Goal: Transaction & Acquisition: Obtain resource

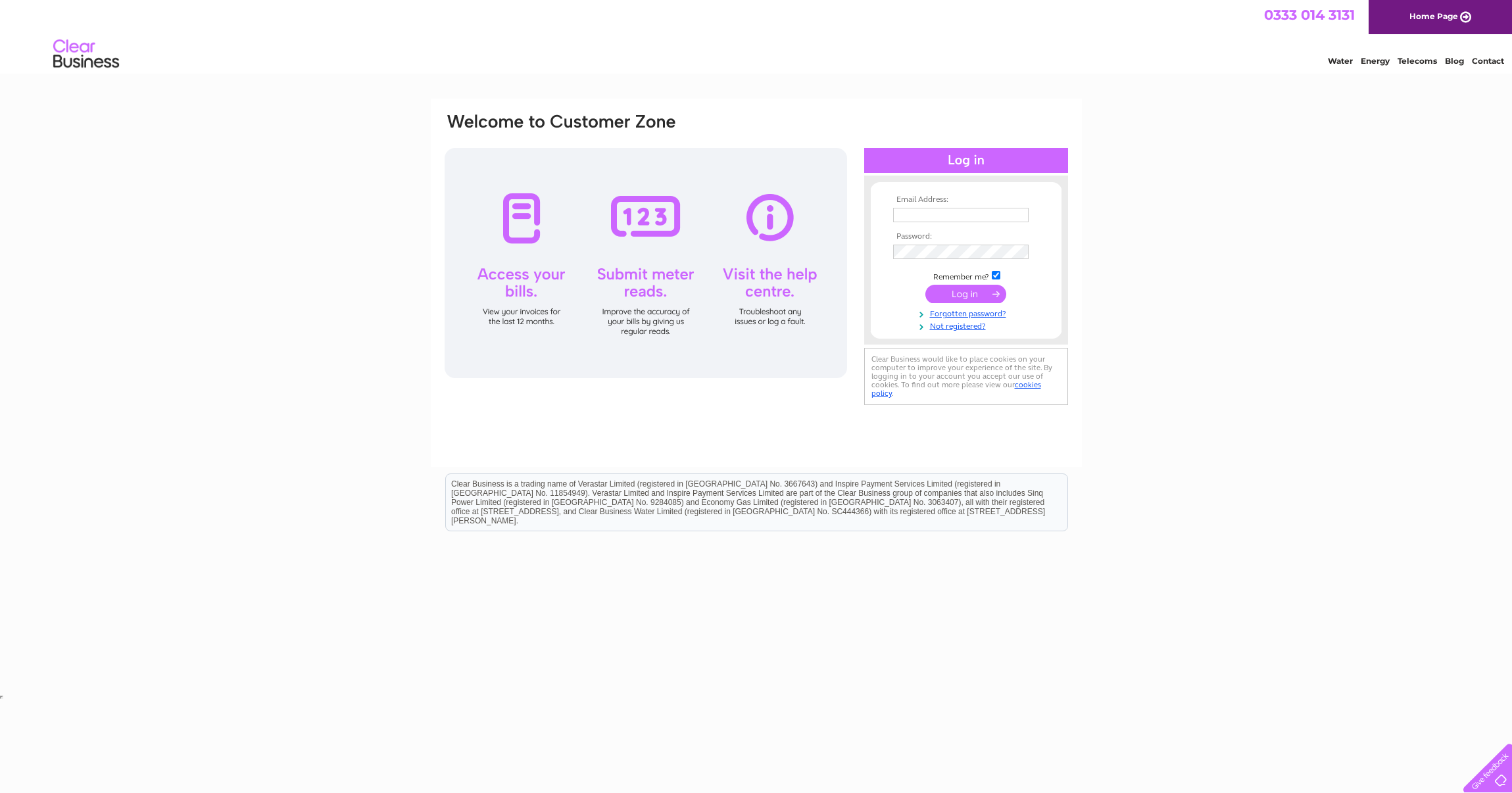
click at [904, 218] on input "text" at bounding box center [961, 215] width 135 height 14
type input "kchilds@bgcpartners.com"
click at [958, 288] on input "submit" at bounding box center [966, 294] width 81 height 19
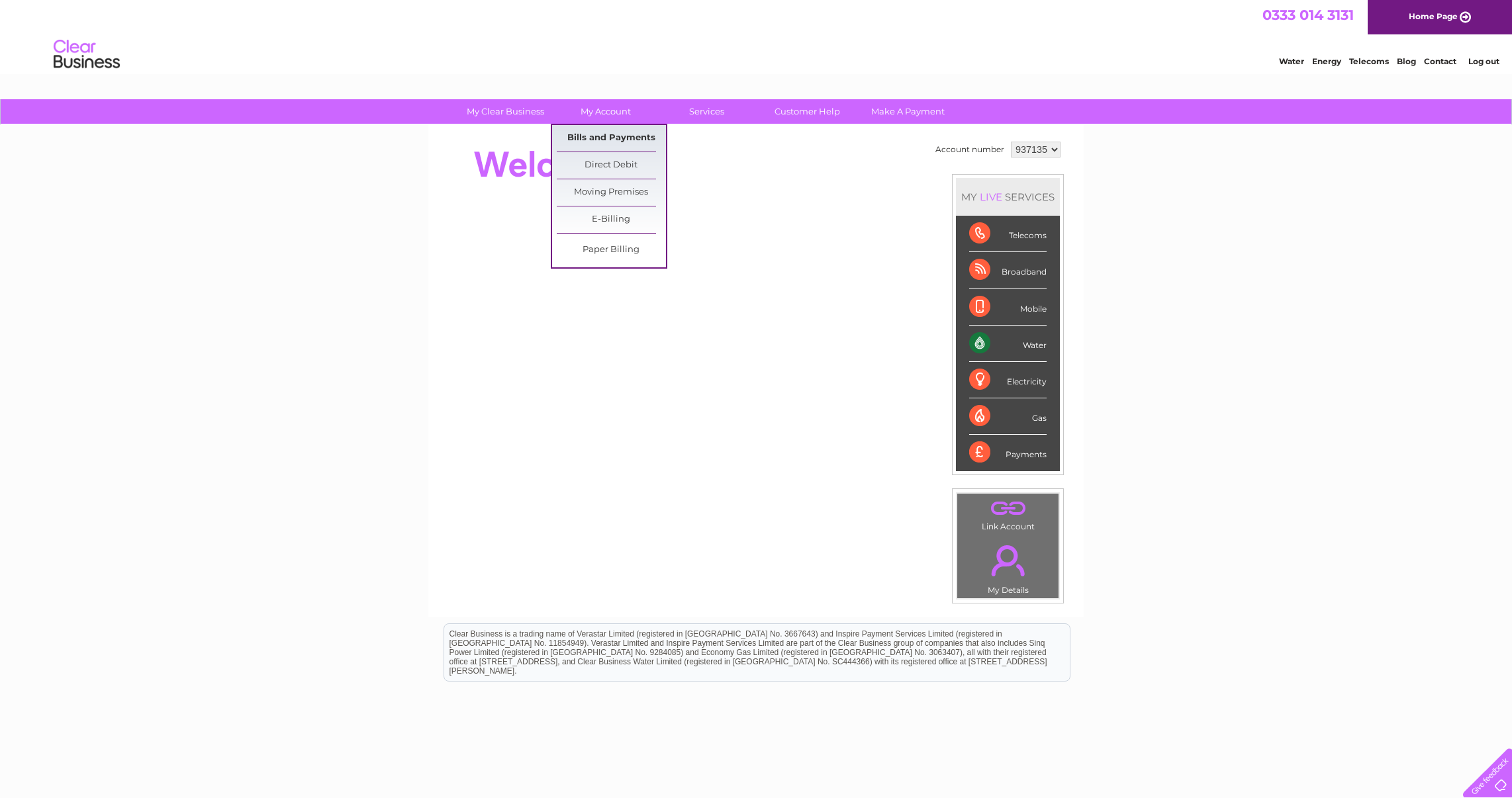
click at [613, 137] on link "Bills and Payments" at bounding box center [611, 138] width 109 height 27
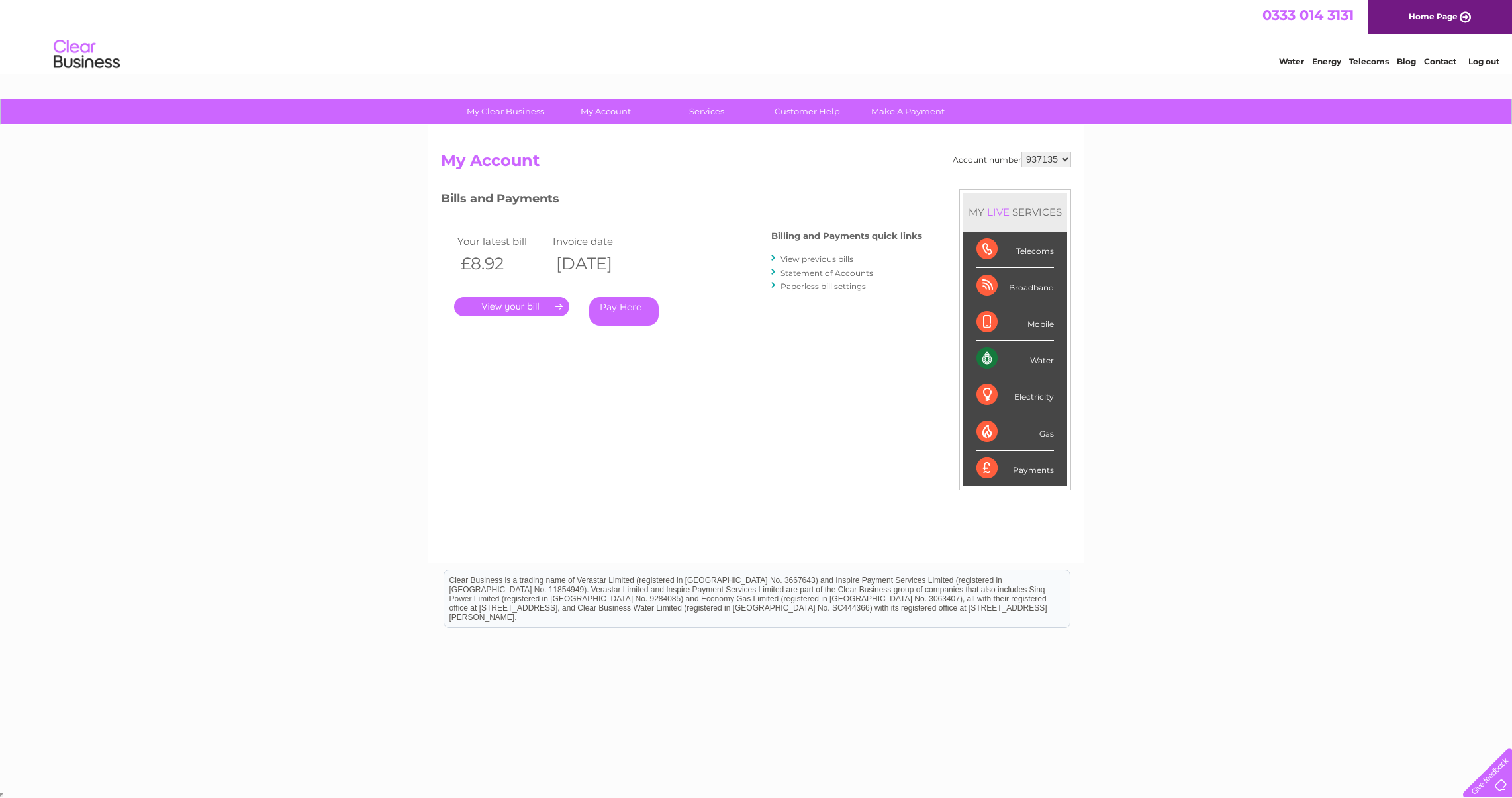
click at [498, 310] on link "." at bounding box center [512, 307] width 115 height 19
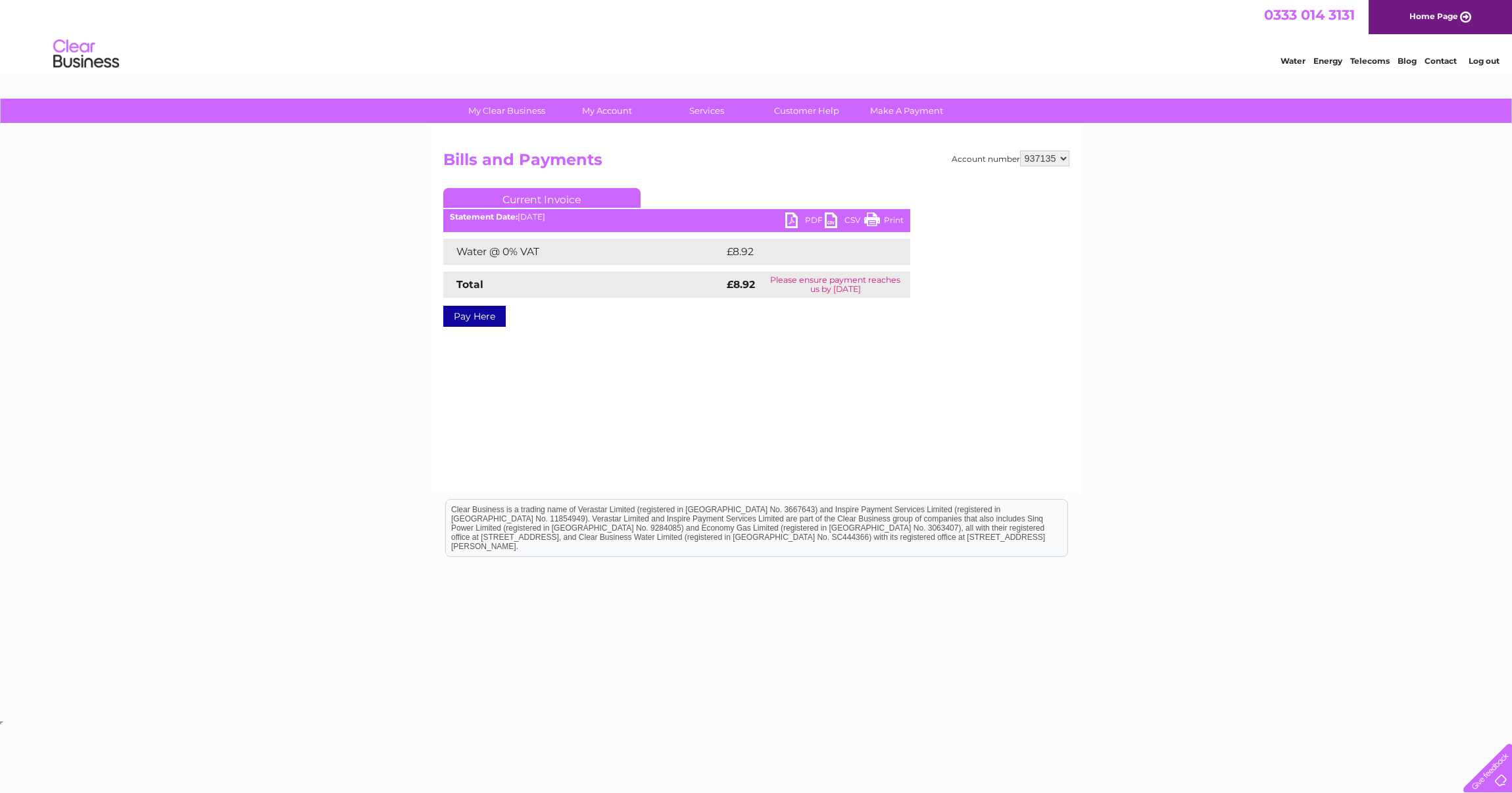
click at [809, 220] on link "PDF" at bounding box center [804, 221] width 39 height 19
click at [1066, 160] on select "937135 948641" at bounding box center [1044, 159] width 49 height 16
select select "948641"
click at [1020, 151] on select "937135 948641" at bounding box center [1044, 159] width 49 height 16
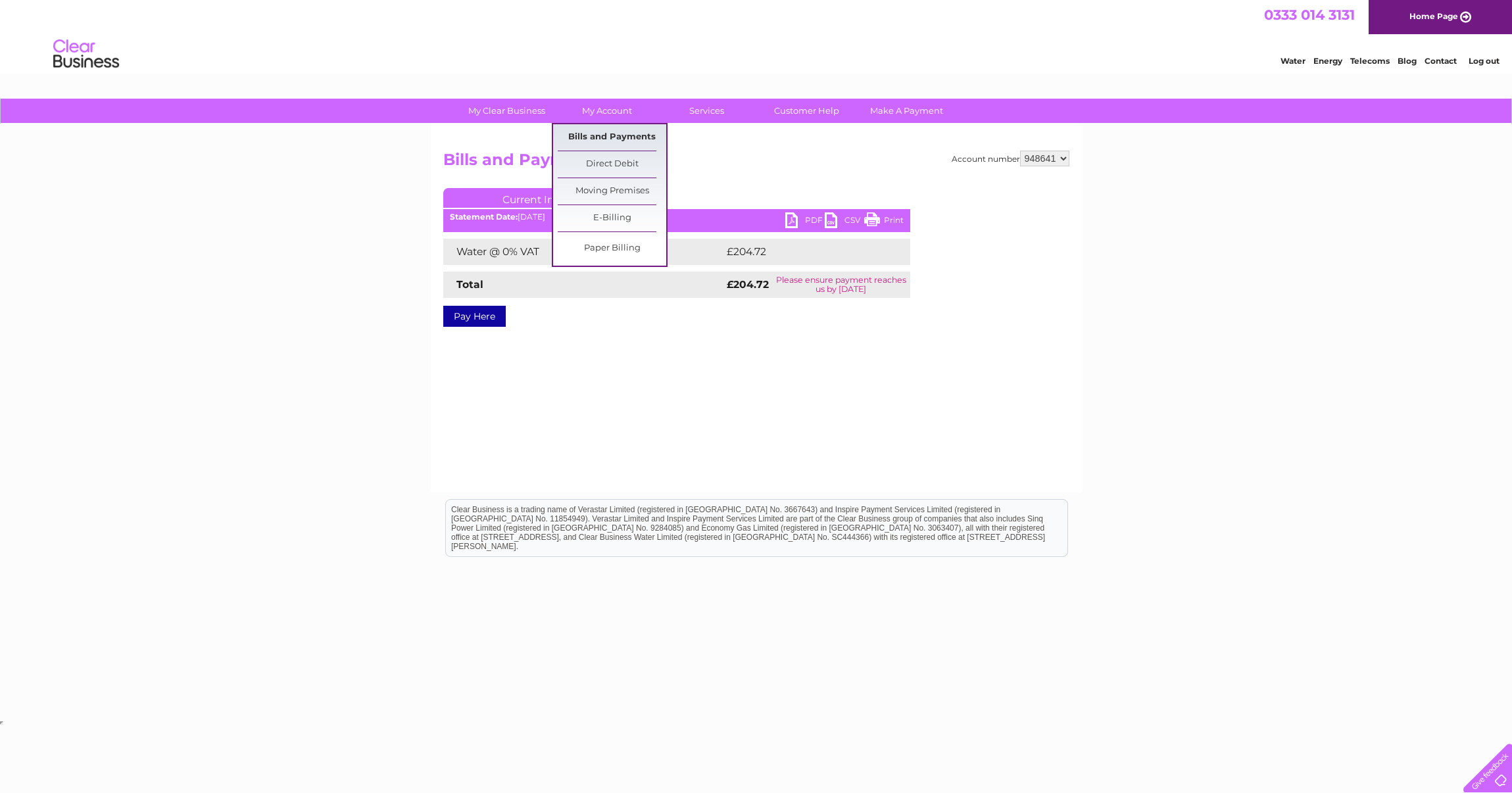
click at [614, 135] on link "Bills and Payments" at bounding box center [612, 137] width 108 height 26
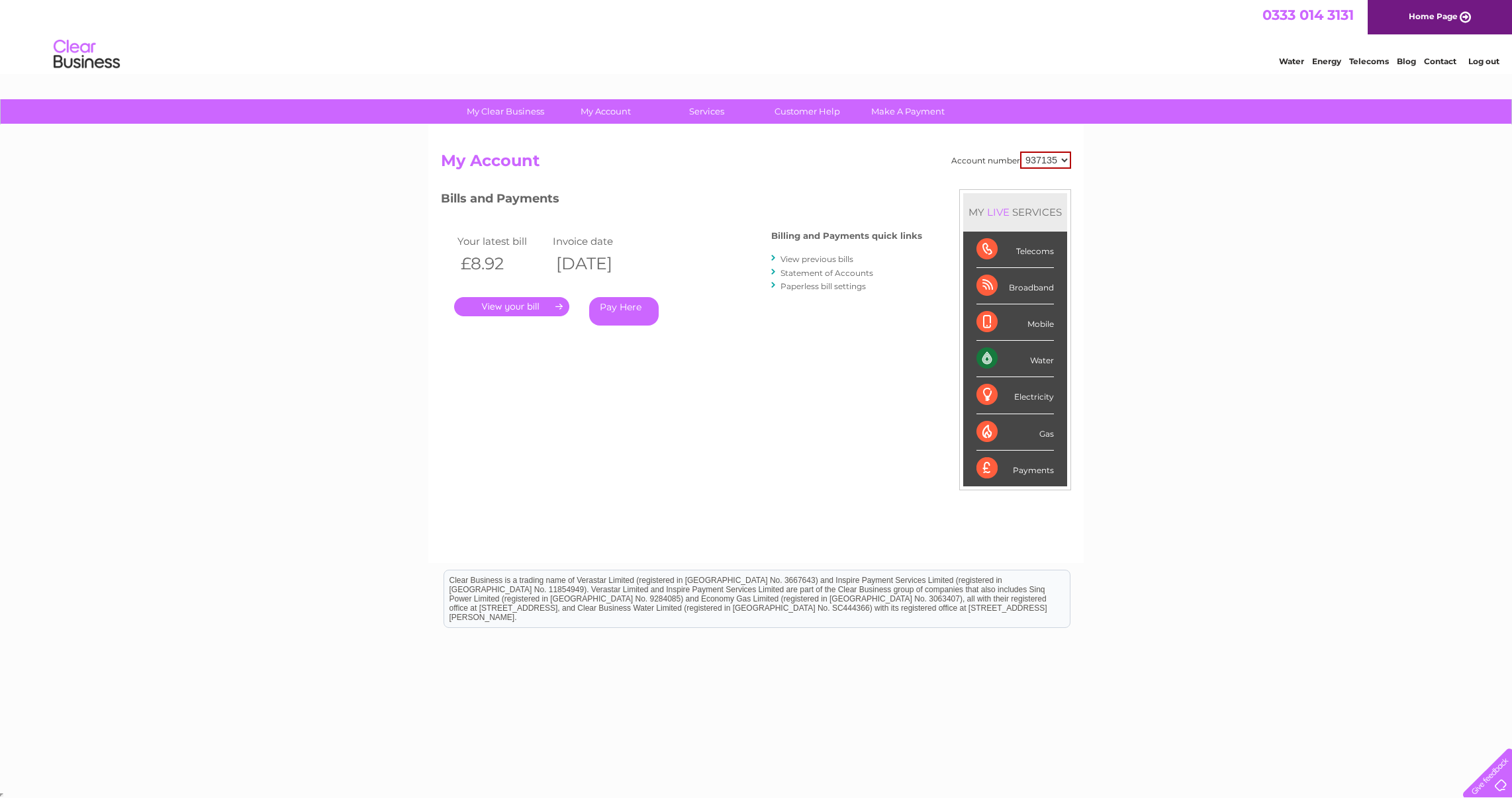
click at [1062, 155] on select "937135 948641" at bounding box center [1046, 160] width 51 height 17
select select "948641"
click at [1020, 152] on select "937135 948641" at bounding box center [1046, 160] width 51 height 17
click at [501, 306] on link "." at bounding box center [512, 307] width 115 height 19
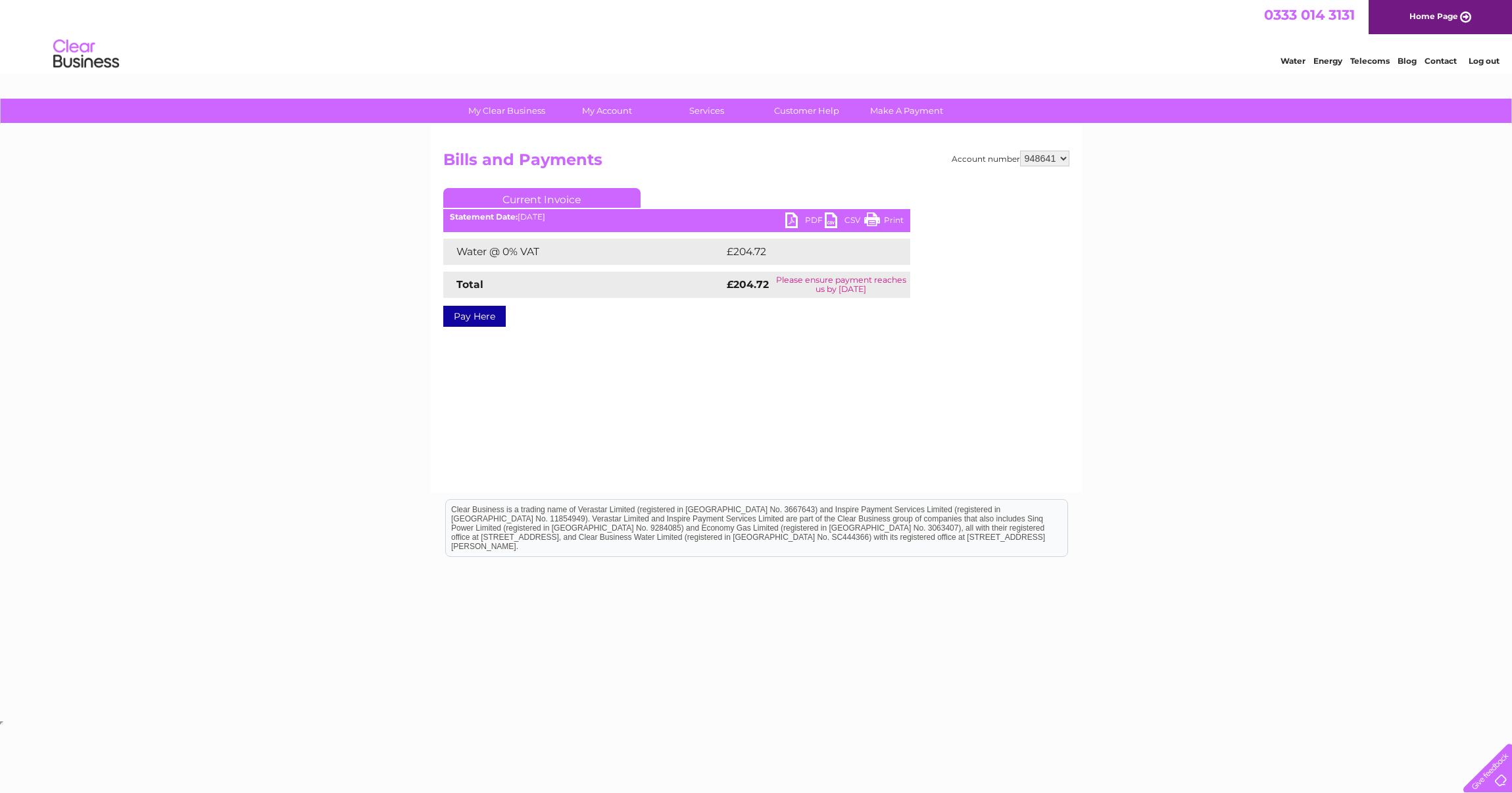
click at [809, 226] on link "PDF" at bounding box center [804, 221] width 39 height 19
